Goal: Find specific page/section: Find specific page/section

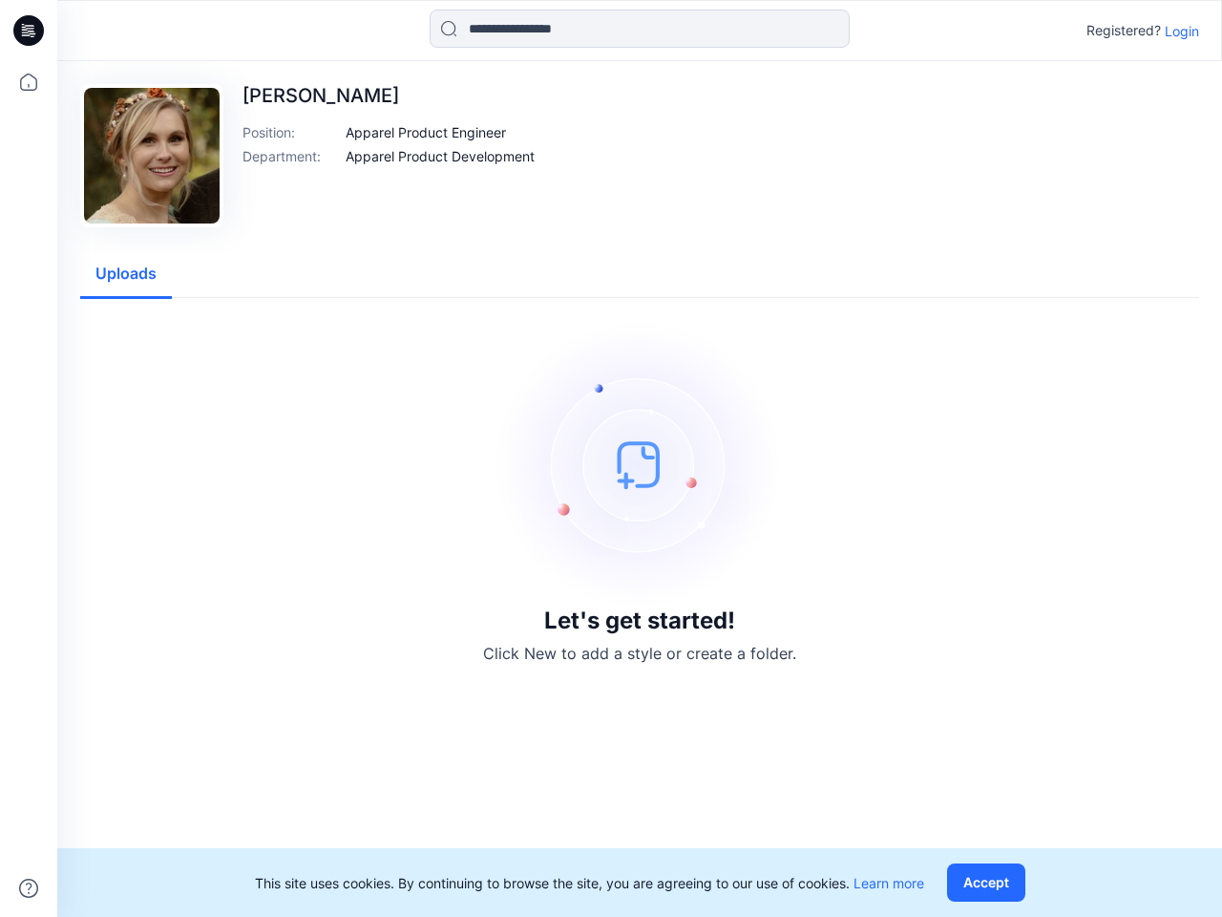
click at [611, 458] on img at bounding box center [639, 464] width 286 height 286
click at [30, 31] on icon at bounding box center [32, 31] width 8 height 1
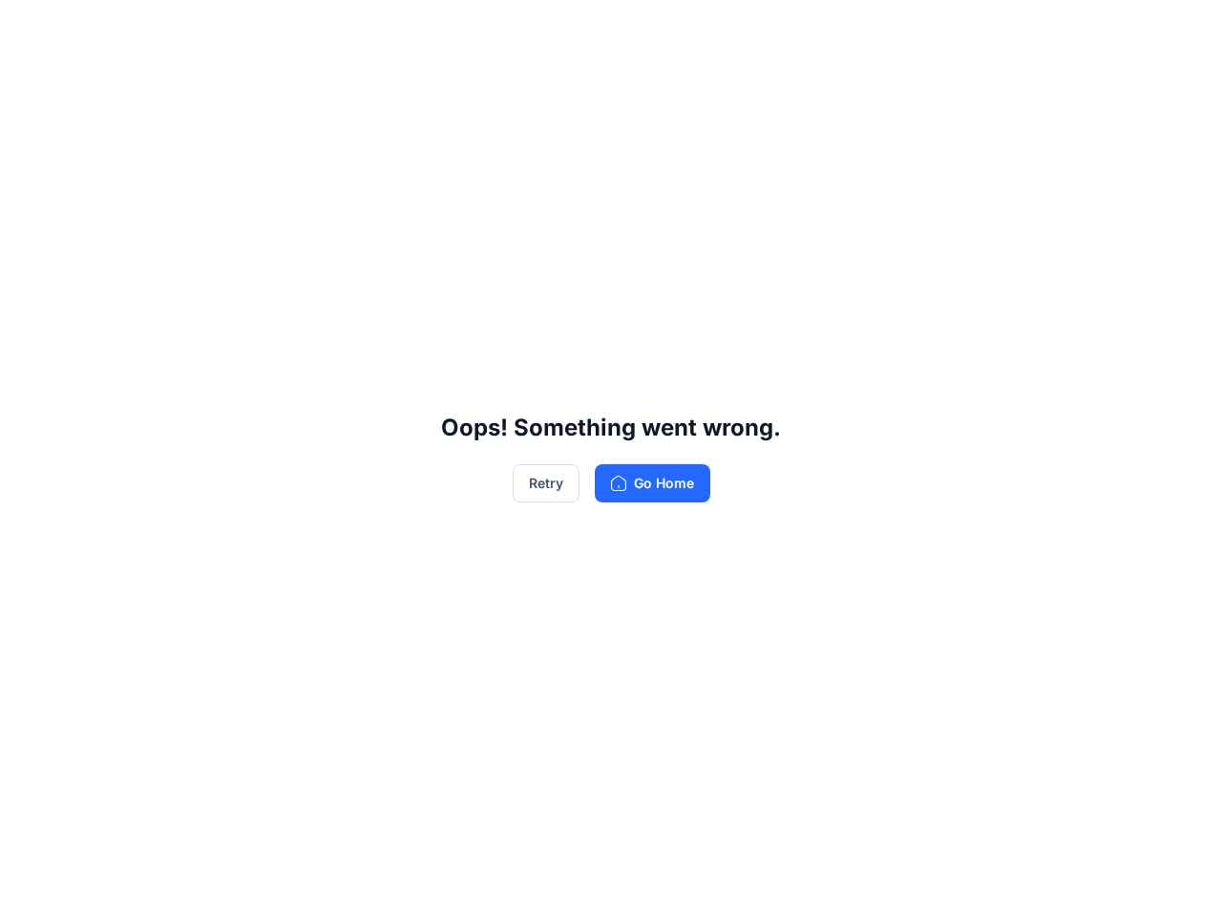
click at [29, 82] on div "Oops! Something went wrong. Retry Go Home" at bounding box center [611, 458] width 1222 height 917
click at [29, 888] on div "Oops! Something went wrong. Retry Go Home" at bounding box center [611, 458] width 1222 height 917
click at [640, 29] on div "Oops! Something went wrong. Retry Go Home" at bounding box center [611, 458] width 1222 height 917
click at [1182, 31] on div "Oops! Something went wrong. Retry Go Home" at bounding box center [611, 458] width 1222 height 917
click at [426, 132] on div "Oops! Something went wrong. Retry Go Home" at bounding box center [611, 458] width 1222 height 917
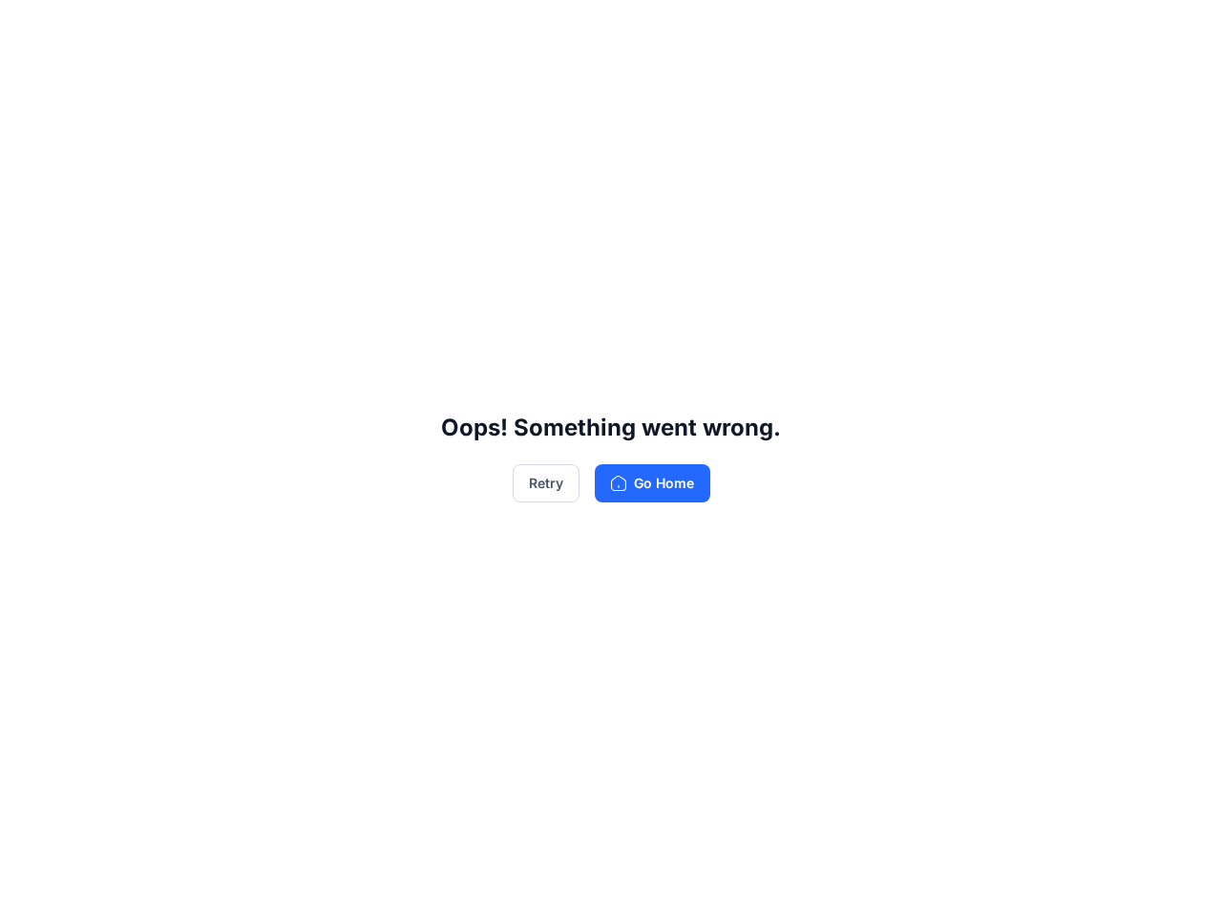
click at [440, 156] on div "Oops! Something went wrong. Retry Go Home" at bounding box center [611, 458] width 1222 height 917
click at [126, 274] on div "Oops! Something went wrong. Retry Go Home" at bounding box center [611, 458] width 1222 height 917
click at [990, 882] on div "Oops! Something went wrong. Retry Go Home" at bounding box center [611, 458] width 1222 height 917
